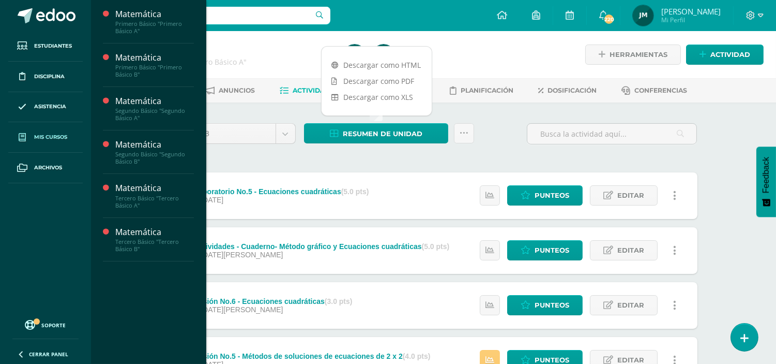
click at [55, 141] on span "Mis cursos" at bounding box center [50, 137] width 33 height 8
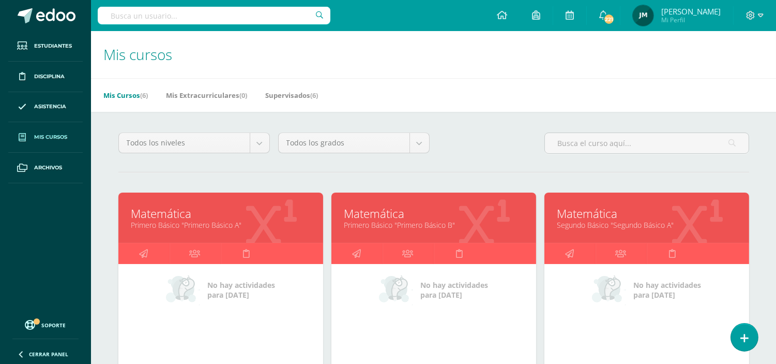
click at [200, 229] on link "Primero Básico "Primero Básico A"" at bounding box center [220, 225] width 179 height 10
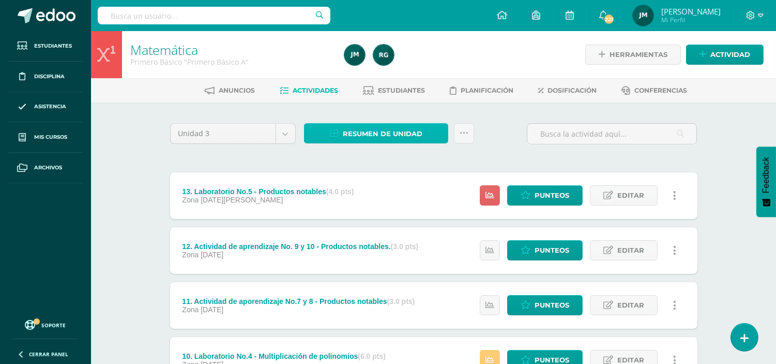
click at [364, 137] on span "Resumen de unidad" at bounding box center [383, 133] width 80 height 19
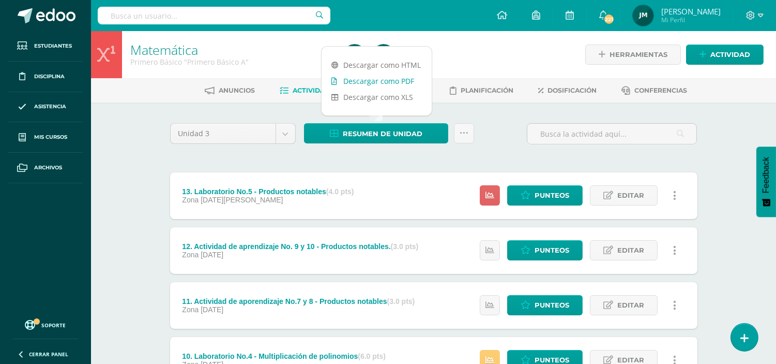
click at [374, 79] on link "Descargar como PDF" at bounding box center [377, 81] width 110 height 16
